Goal: Navigation & Orientation: Find specific page/section

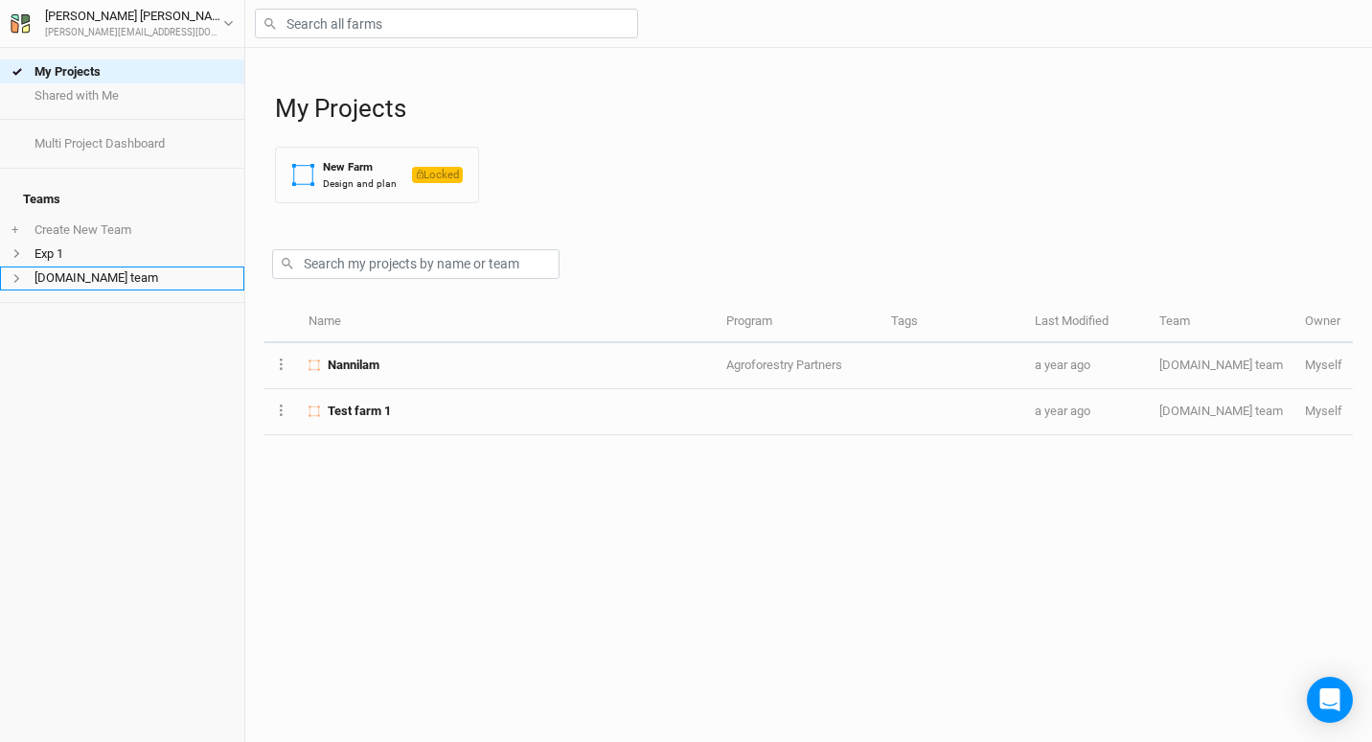
click at [129, 266] on li "[DOMAIN_NAME] team" at bounding box center [122, 278] width 244 height 24
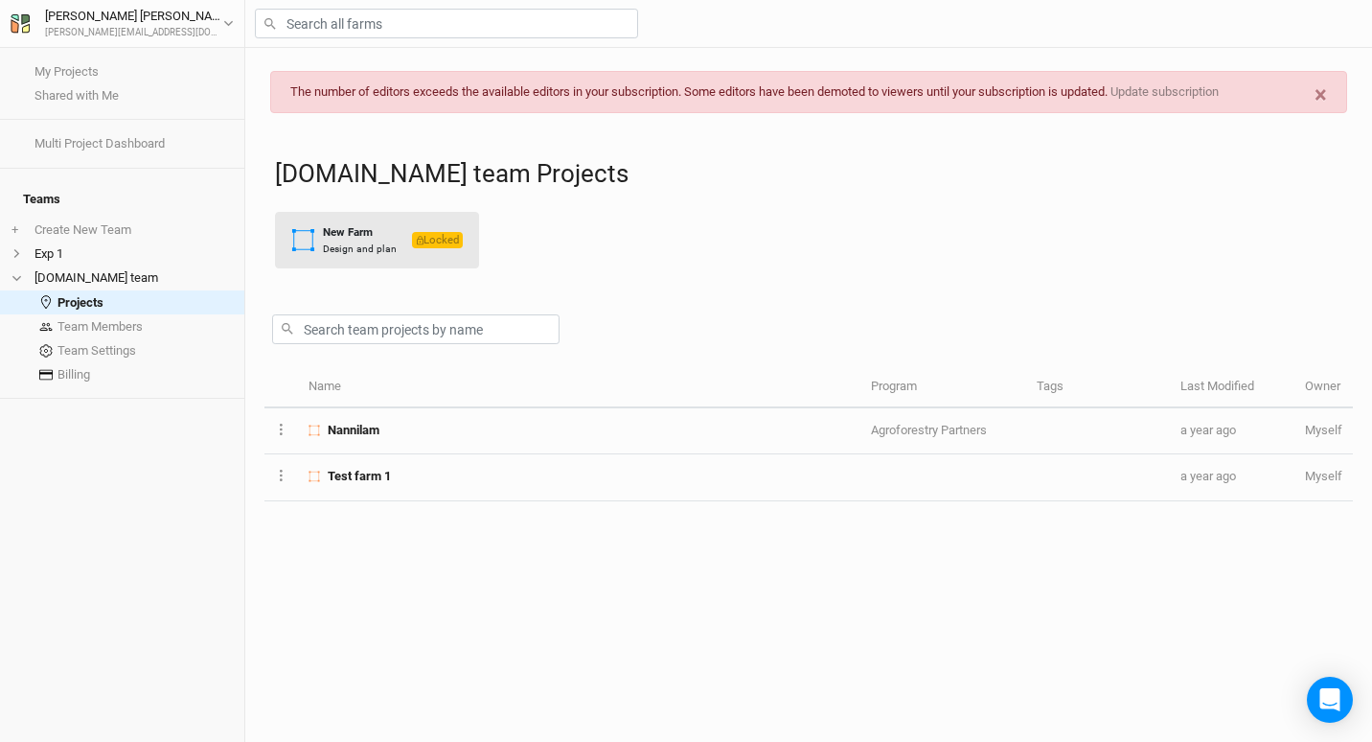
click at [357, 233] on div "New Farm" at bounding box center [360, 232] width 74 height 16
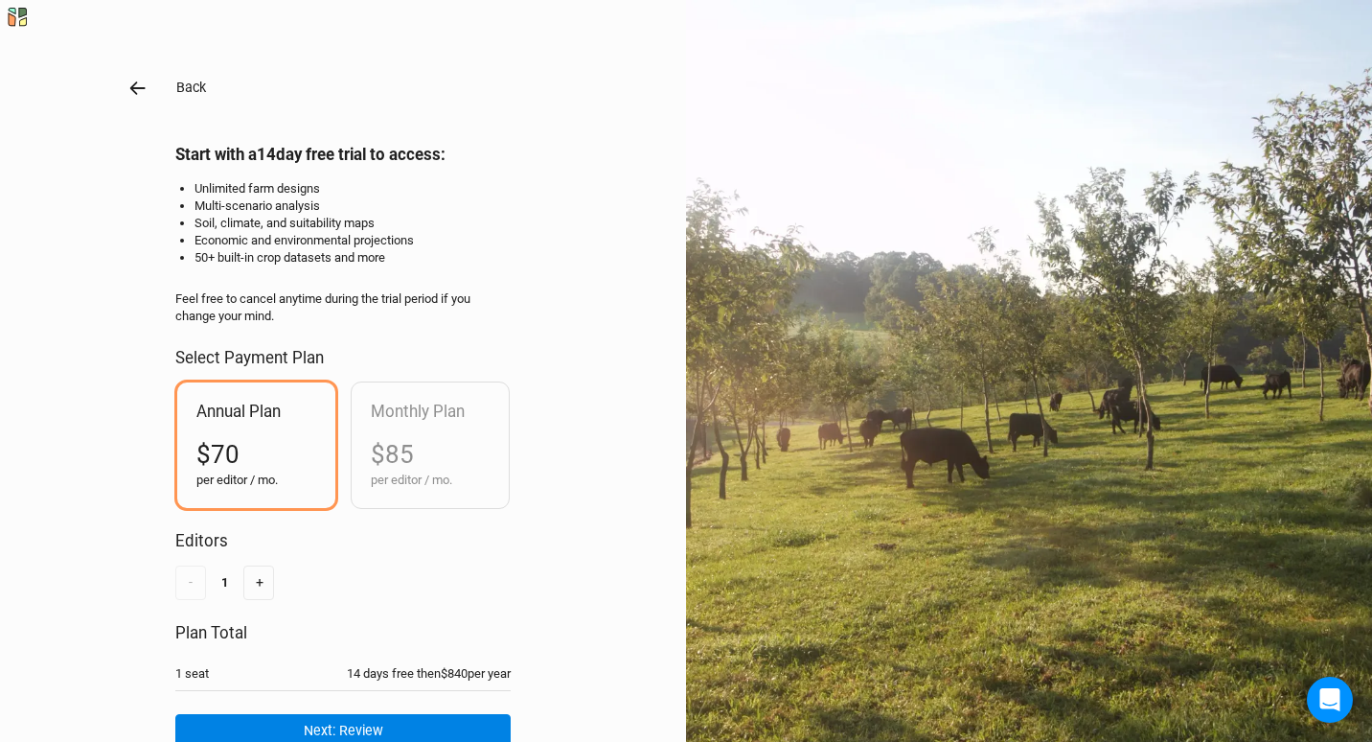
click at [197, 80] on button "Back" at bounding box center [191, 88] width 32 height 22
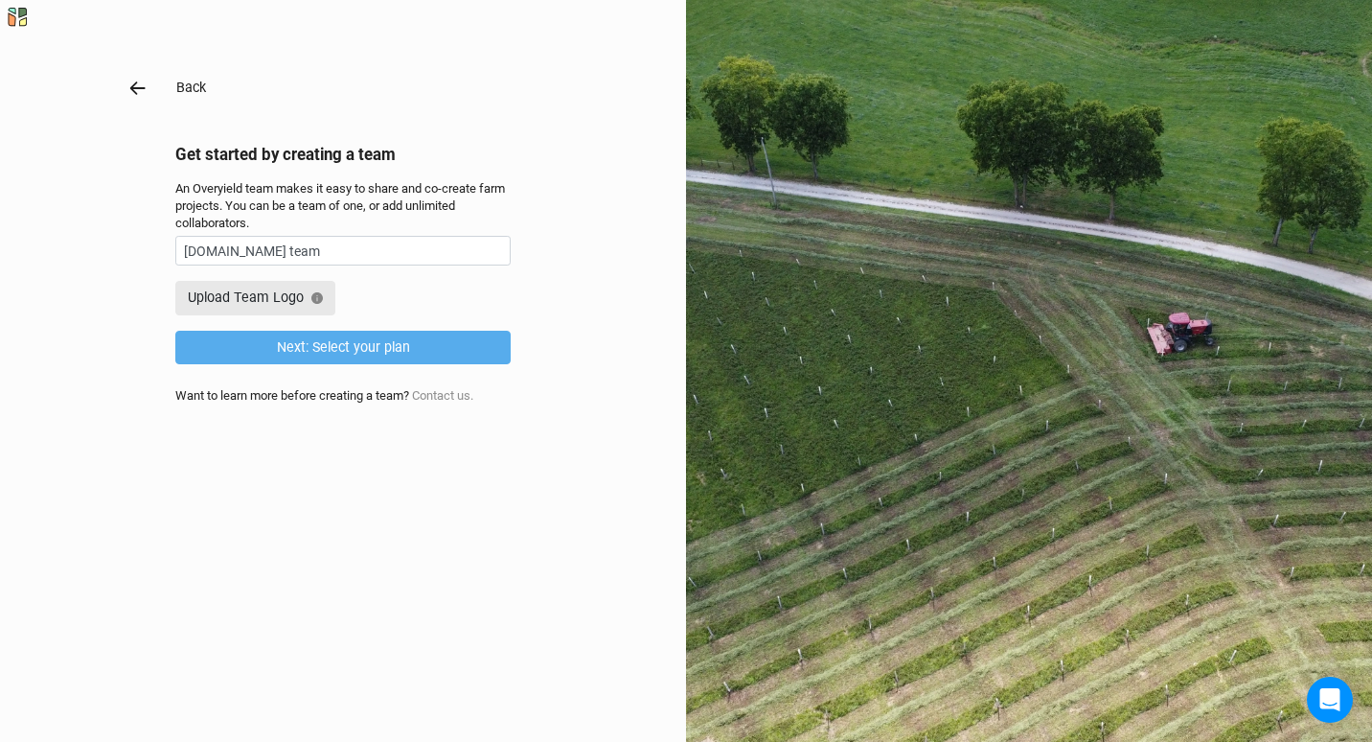
click at [197, 80] on button "Back" at bounding box center [191, 88] width 32 height 22
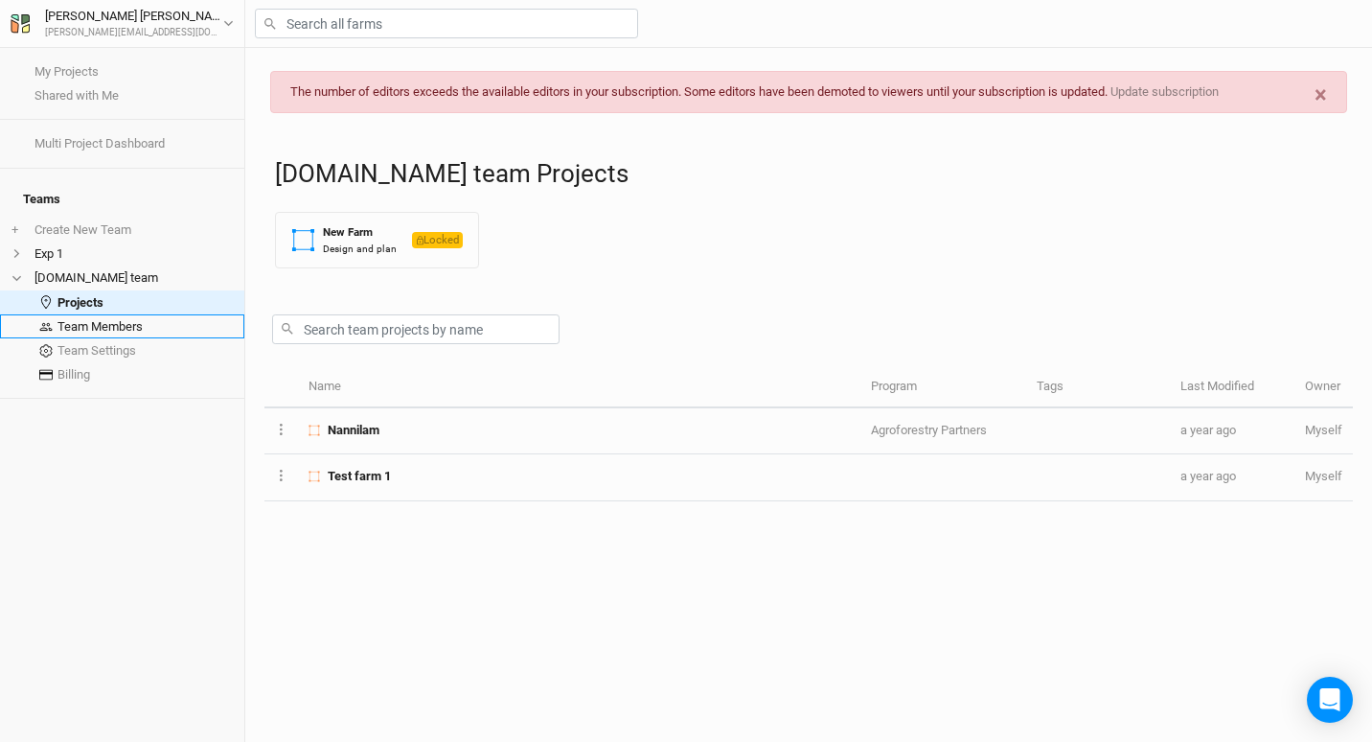
click at [116, 314] on link "Team Members" at bounding box center [122, 326] width 244 height 24
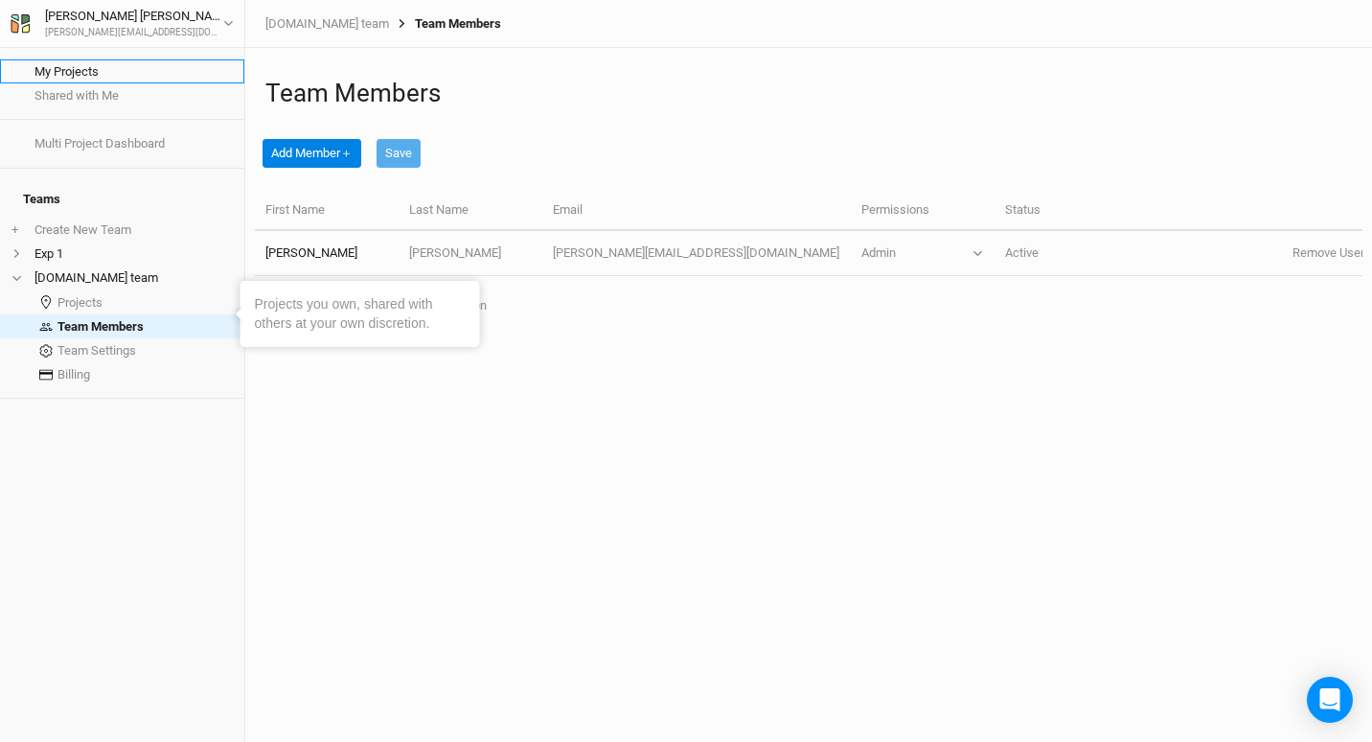
click at [77, 66] on link "My Projects" at bounding box center [122, 71] width 244 height 24
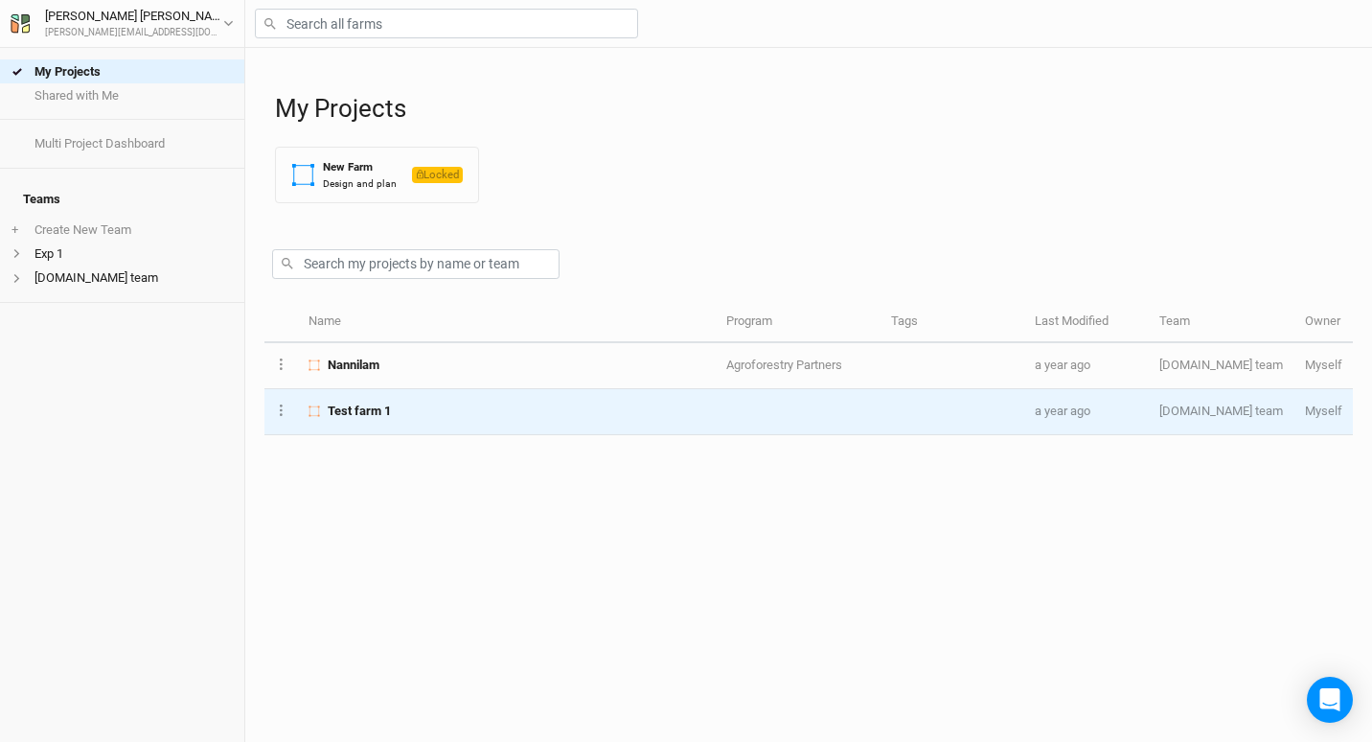
click at [343, 414] on span "Test farm 1" at bounding box center [359, 410] width 63 height 17
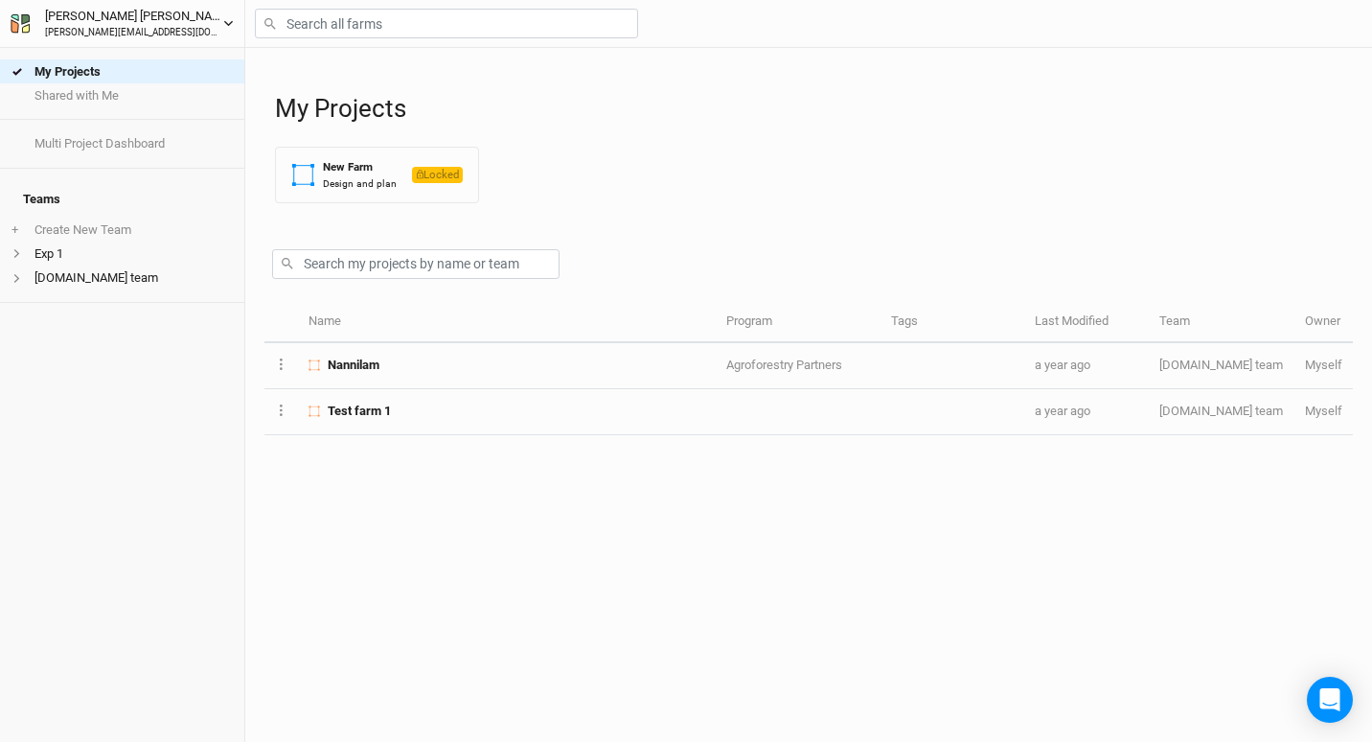
click at [218, 31] on button "[PERSON_NAME] [PERSON_NAME][EMAIL_ADDRESS][DOMAIN_NAME]" at bounding box center [122, 23] width 225 height 34
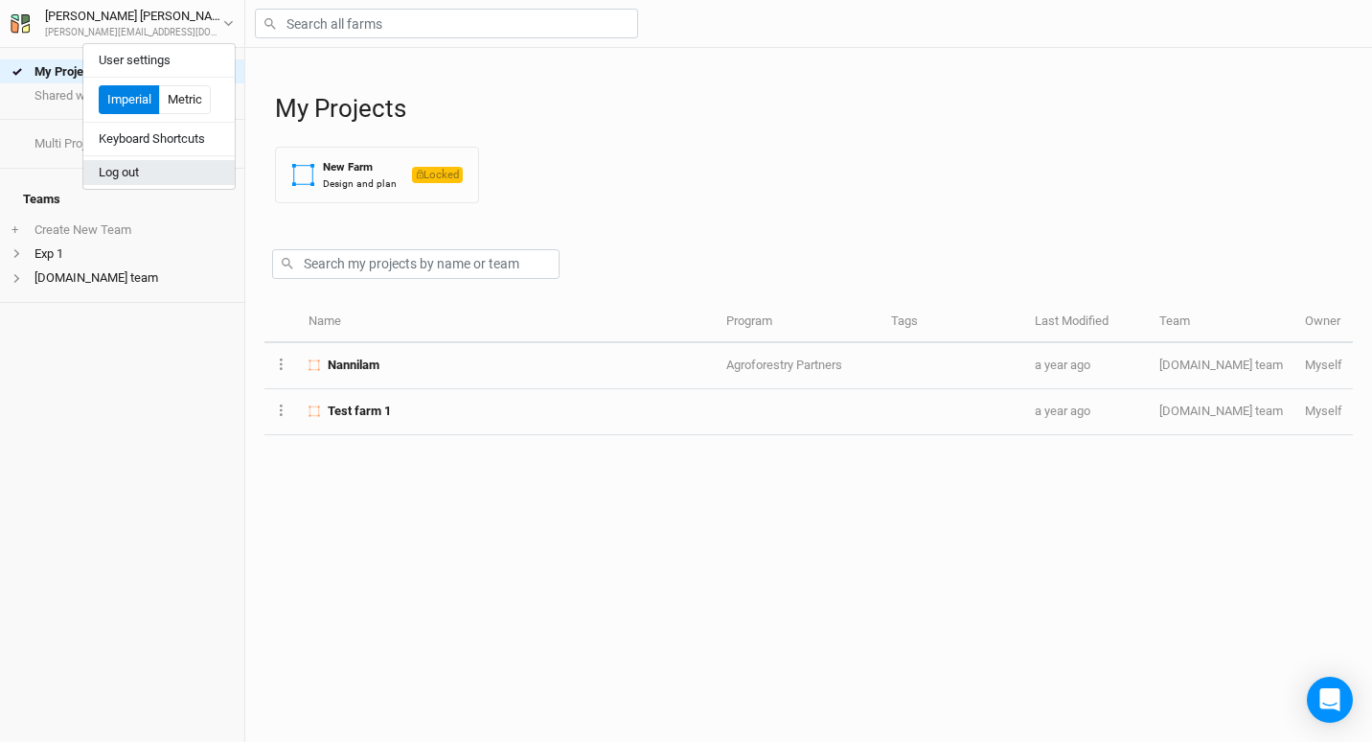
click at [187, 181] on button "Log out" at bounding box center [158, 172] width 151 height 25
